Goal: Transaction & Acquisition: Purchase product/service

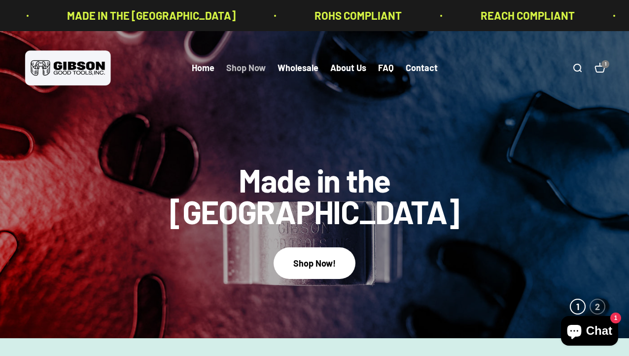
click at [246, 70] on link "Shop Now" at bounding box center [245, 68] width 39 height 11
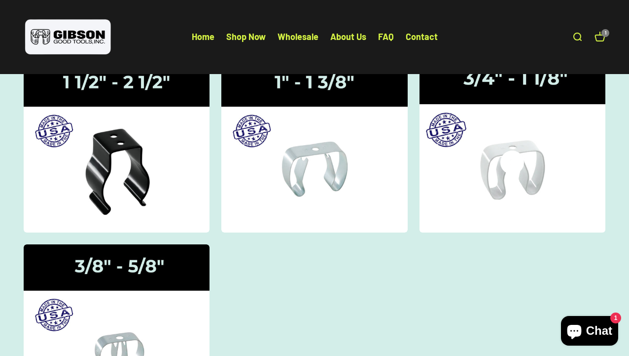
scroll to position [125, 0]
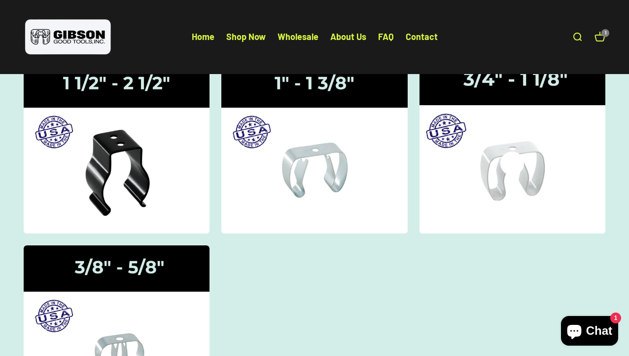
click at [514, 179] on img at bounding box center [512, 147] width 197 height 182
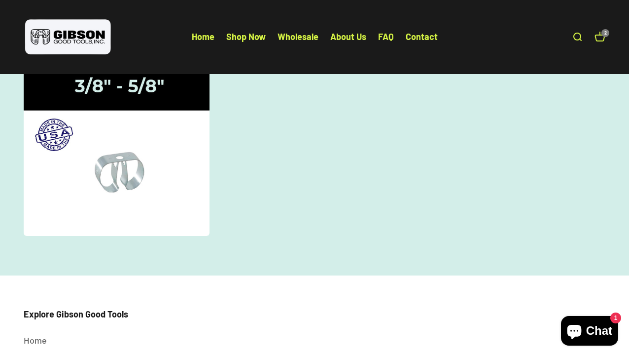
scroll to position [304, 0]
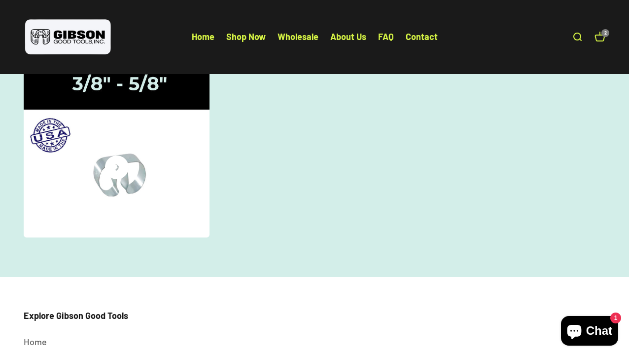
click at [159, 180] on img at bounding box center [116, 151] width 197 height 182
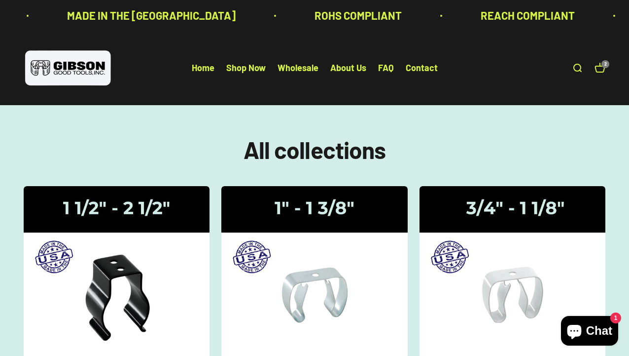
scroll to position [0, 0]
click at [599, 70] on link "Open cart 2" at bounding box center [600, 68] width 11 height 11
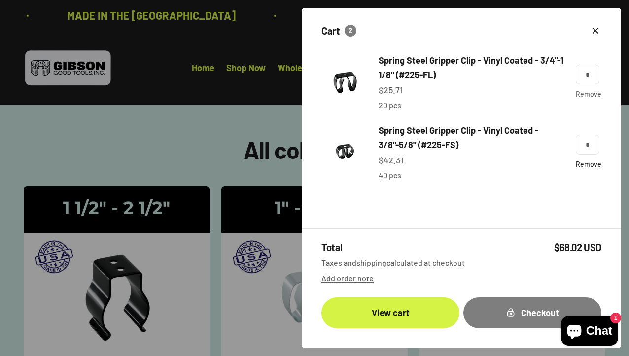
click at [584, 161] on link "Remove" at bounding box center [589, 164] width 26 height 8
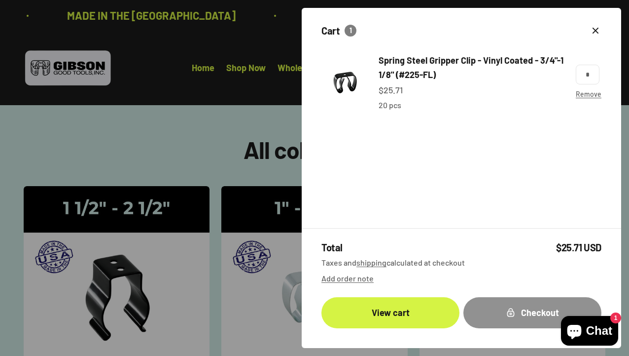
click at [484, 317] on div "Checkout" at bounding box center [532, 312] width 99 height 14
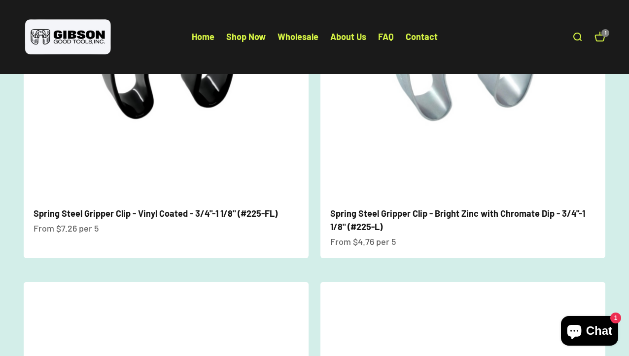
scroll to position [216, 0]
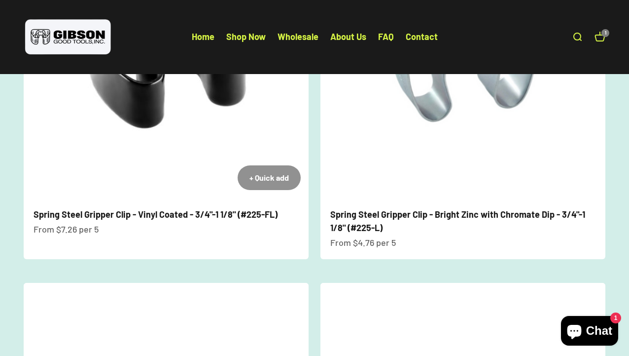
click at [262, 179] on div "+ Quick add" at bounding box center [269, 177] width 39 height 13
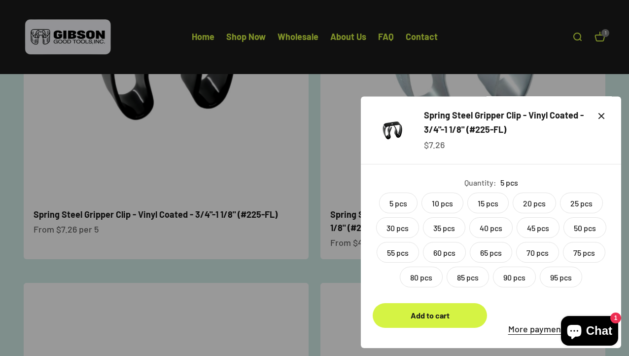
click at [526, 204] on label "20 pcs" at bounding box center [534, 202] width 43 height 21
click at [435, 320] on div "Add to cart" at bounding box center [430, 315] width 91 height 13
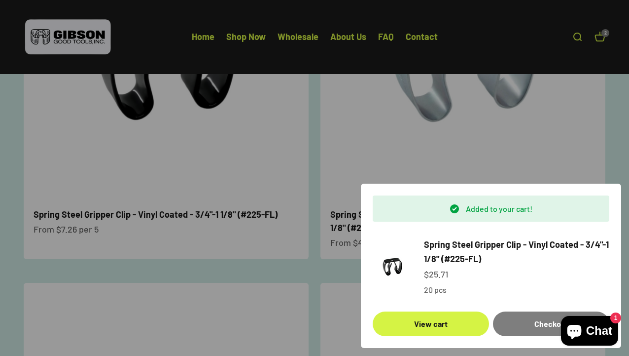
click at [301, 286] on div at bounding box center [314, 178] width 629 height 356
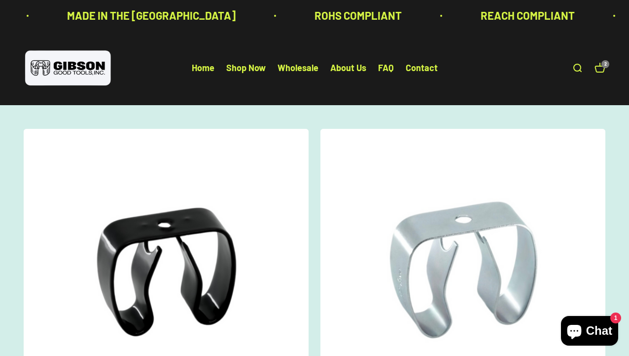
scroll to position [0, 0]
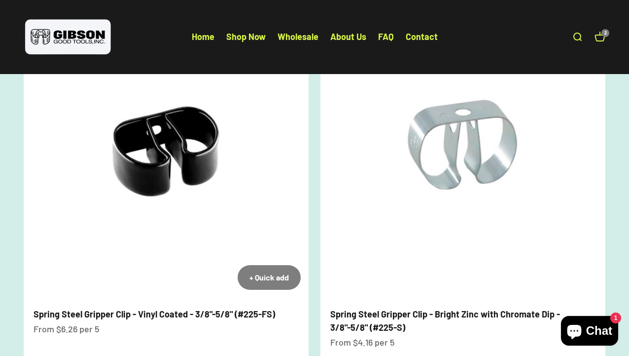
scroll to position [123, 0]
